Goal: Transaction & Acquisition: Purchase product/service

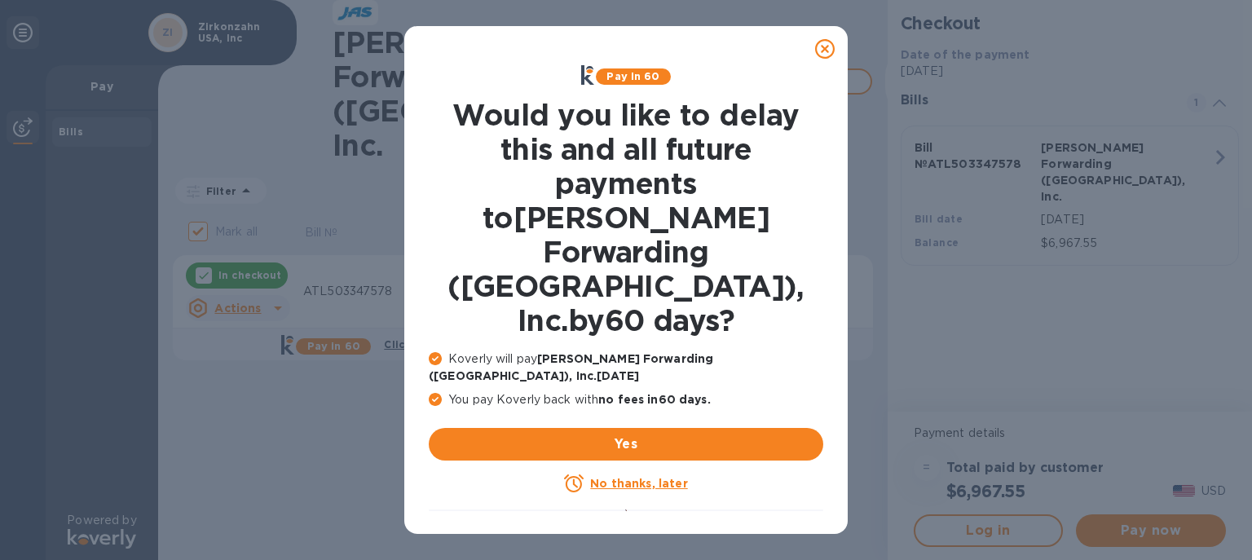
click at [825, 51] on icon at bounding box center [825, 49] width 20 height 20
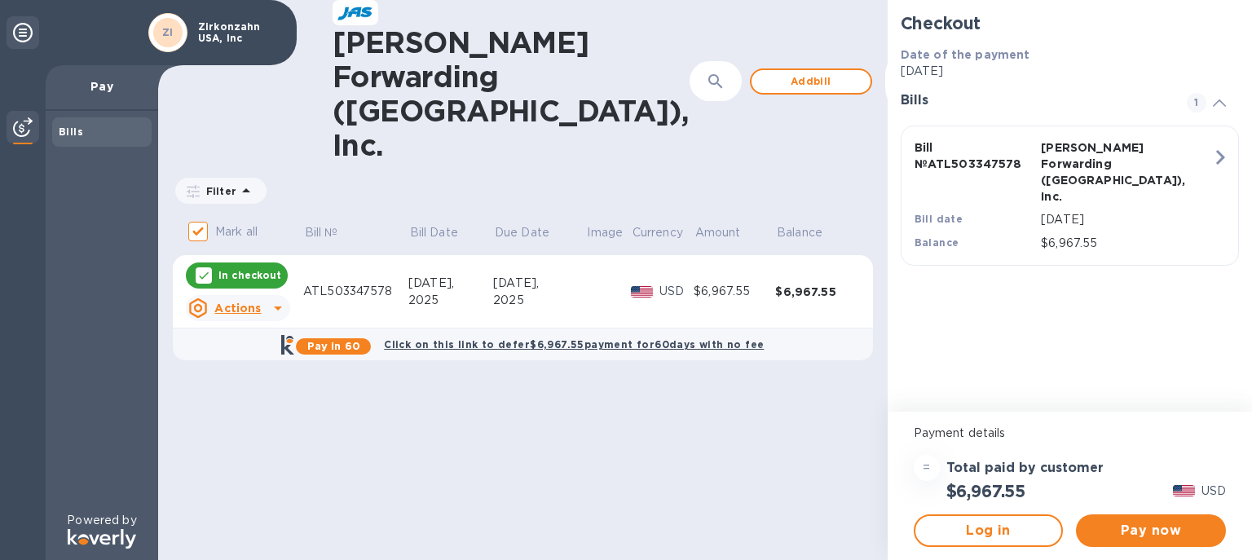
click at [438, 275] on div "[DATE]," at bounding box center [450, 283] width 85 height 17
click at [363, 283] on div "ATL503347578" at bounding box center [355, 291] width 105 height 17
click at [1148, 532] on span "Pay now" at bounding box center [1151, 531] width 124 height 20
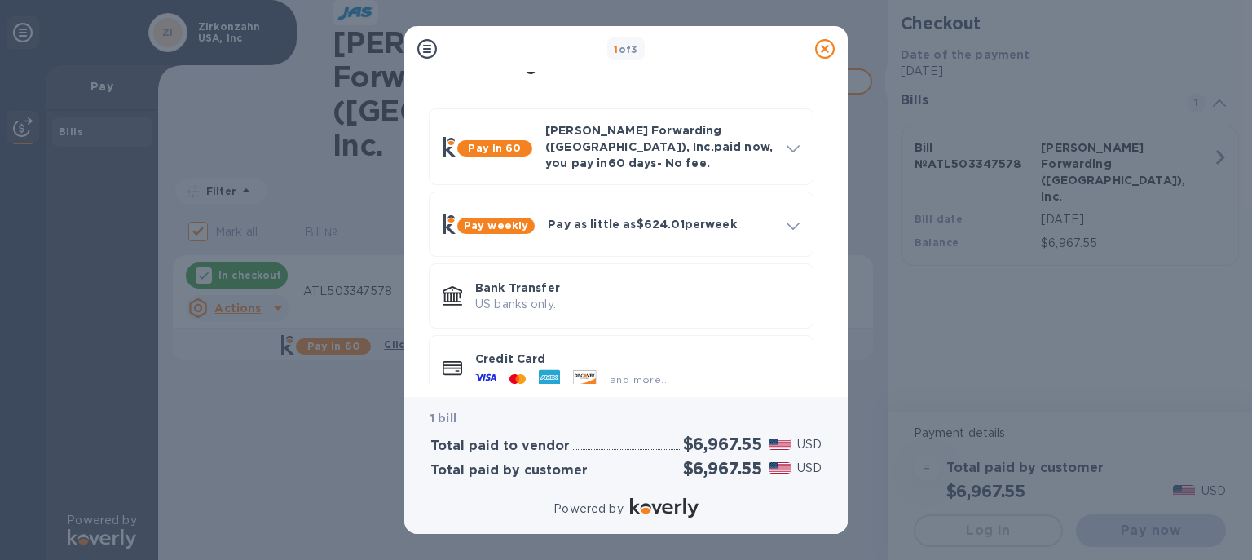
scroll to position [51, 0]
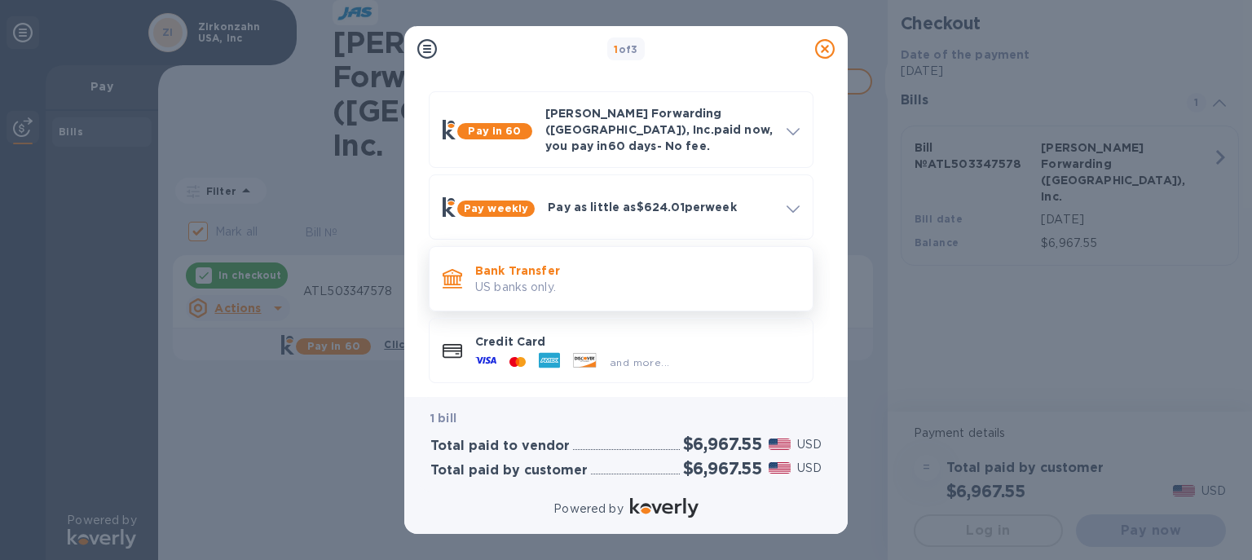
click at [543, 266] on p "Bank Transfer" at bounding box center [637, 270] width 324 height 16
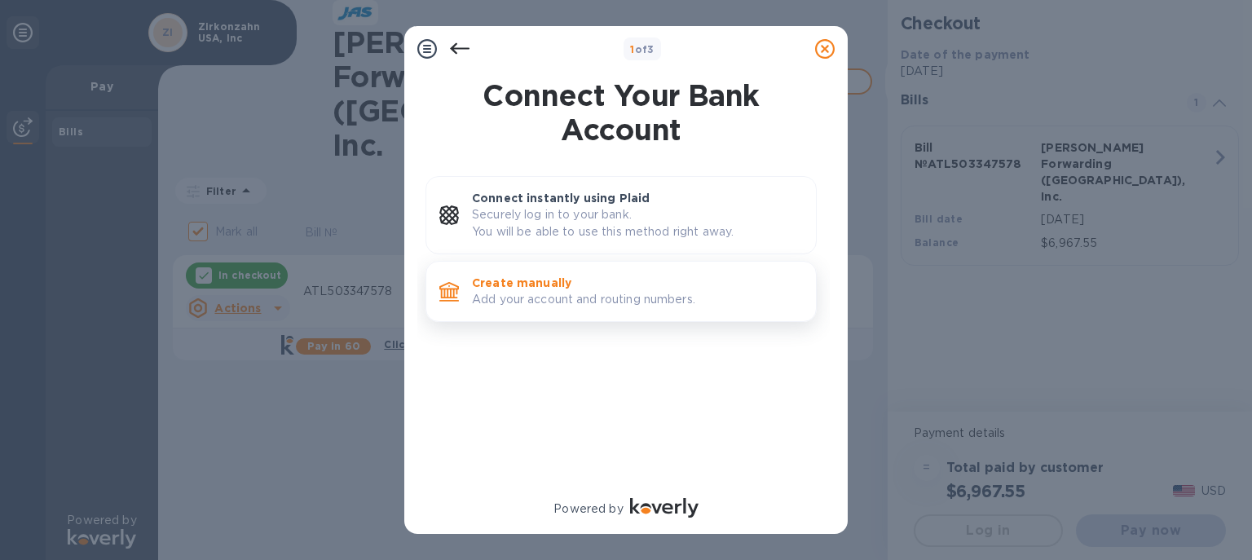
click at [588, 297] on p "Add your account and routing numbers." at bounding box center [637, 299] width 331 height 17
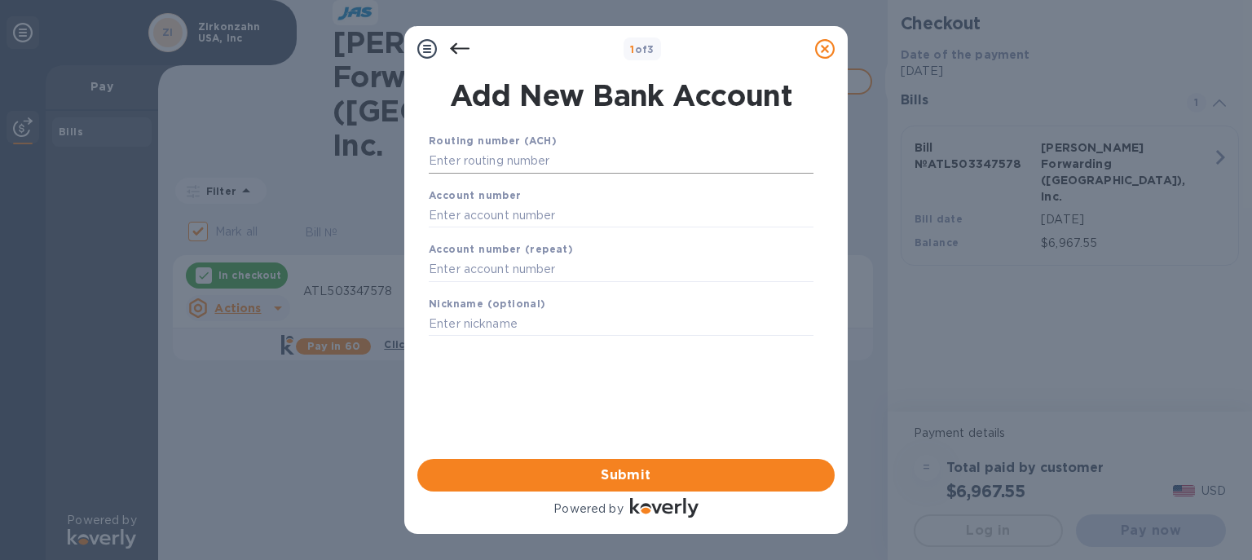
click at [481, 163] on input "text" at bounding box center [621, 161] width 385 height 24
click at [454, 163] on input "text" at bounding box center [621, 161] width 385 height 24
paste input "061000052"
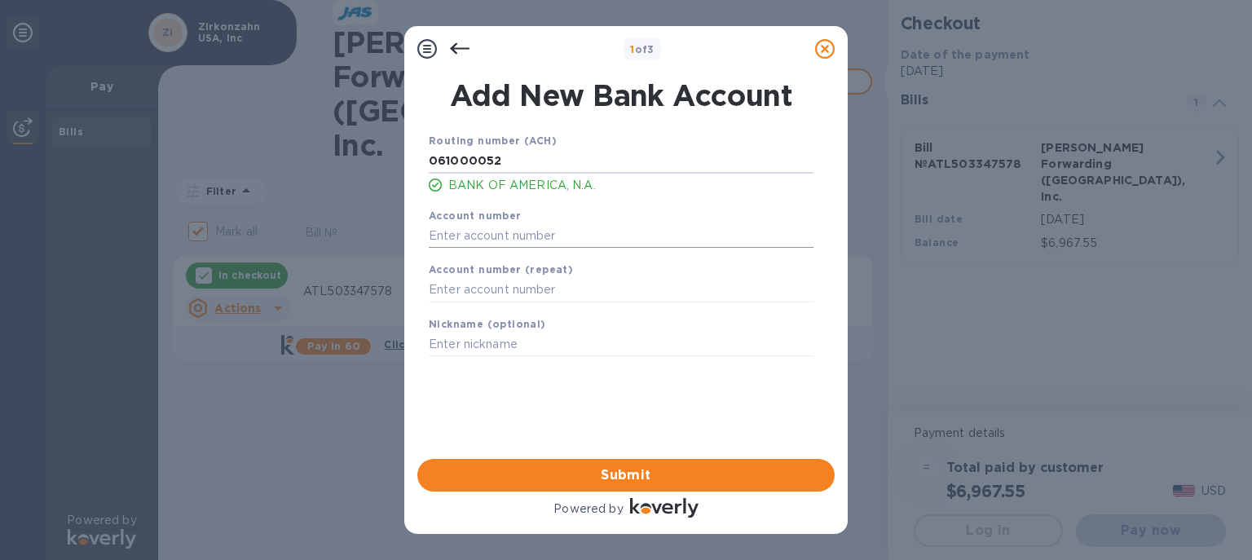
type input "061000052"
click at [444, 234] on input "text" at bounding box center [621, 235] width 385 height 24
click at [457, 240] on input "text" at bounding box center [621, 235] width 385 height 24
paste input "3340 1721 0436"
click at [463, 236] on input "3340 1721 0436" at bounding box center [621, 235] width 385 height 24
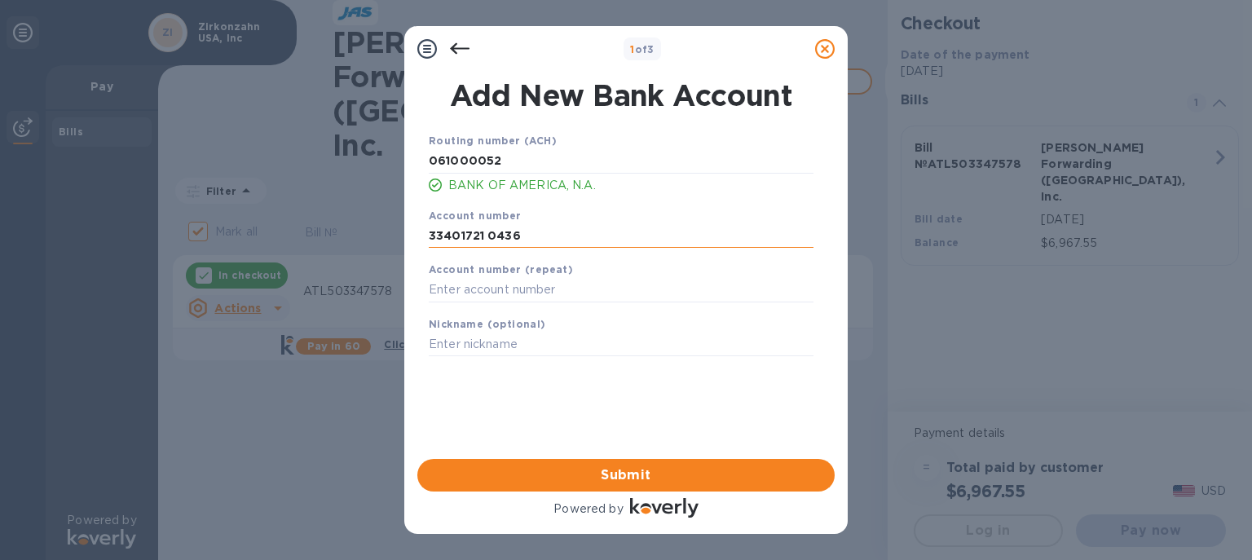
click at [486, 236] on input "33401721 0436" at bounding box center [621, 235] width 385 height 24
type input "334017210436"
click at [482, 285] on input "text" at bounding box center [621, 290] width 385 height 24
paste input "3340 1721 0436"
click at [464, 288] on input "3340 1721 0436" at bounding box center [621, 290] width 385 height 24
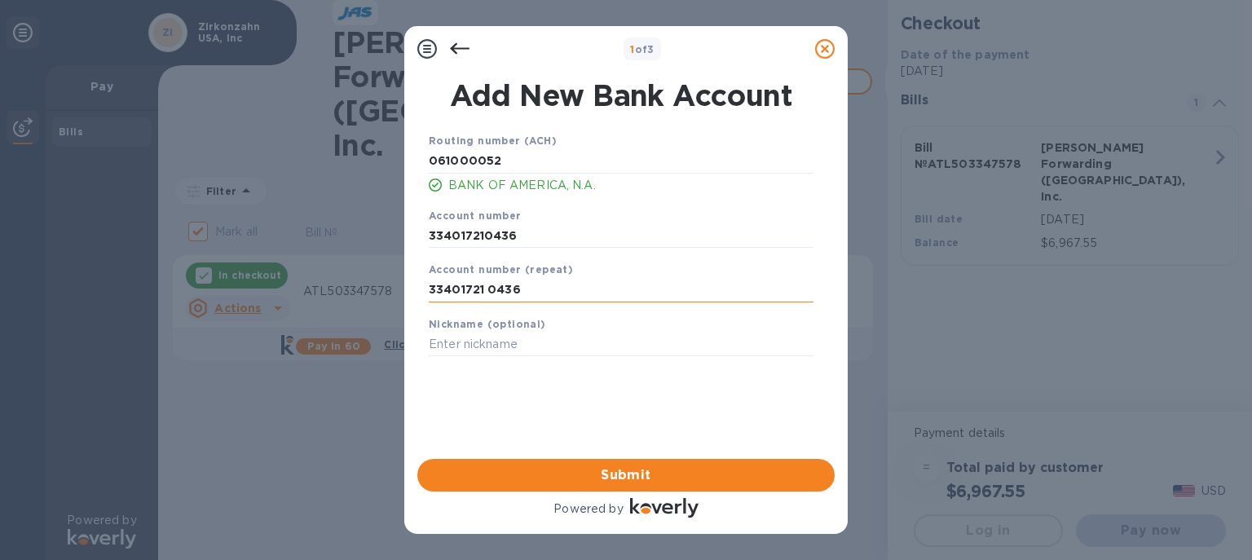
click at [487, 292] on input "33401721 0436" at bounding box center [621, 290] width 385 height 24
type input "334017210436"
click at [619, 478] on span "Submit" at bounding box center [625, 475] width 391 height 20
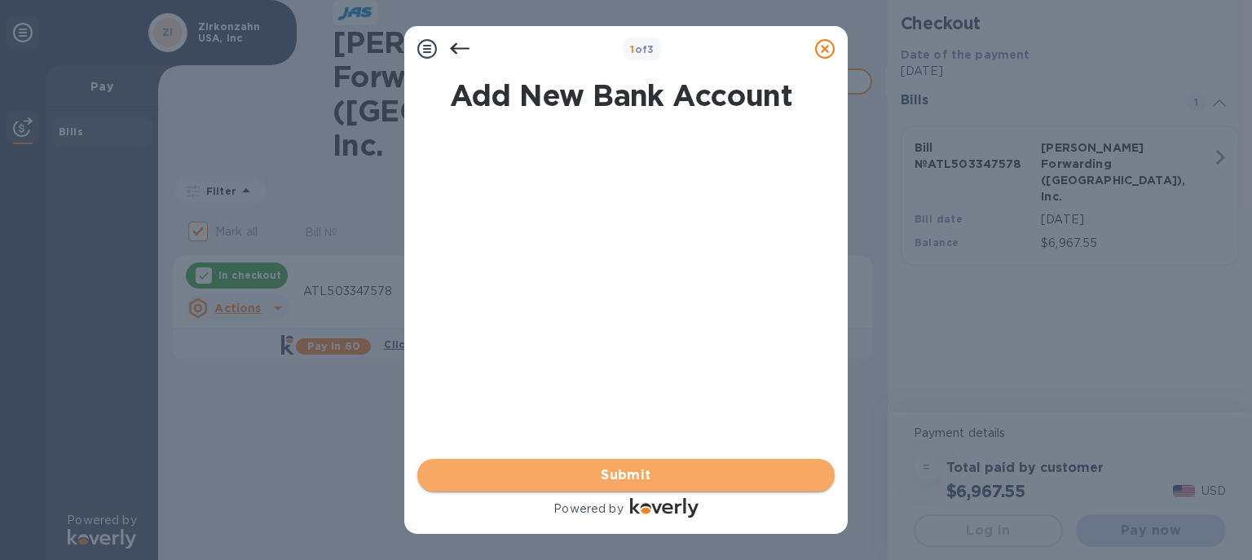
click at [630, 471] on span "Submit" at bounding box center [625, 475] width 391 height 20
